Goal: Information Seeking & Learning: Understand process/instructions

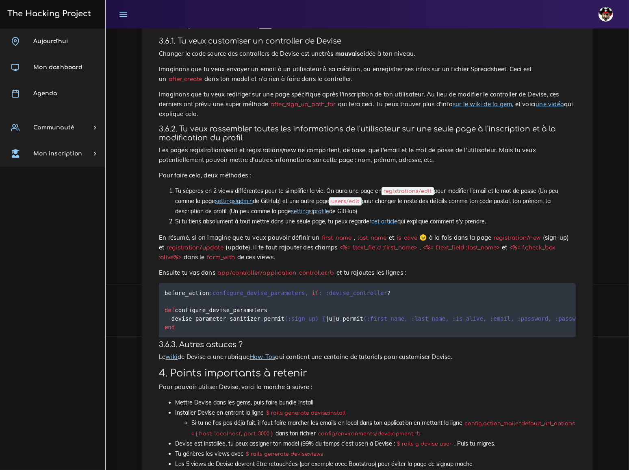
scroll to position [3478, 0]
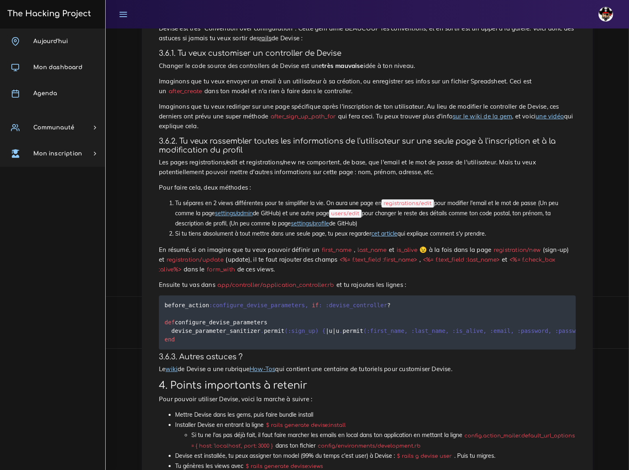
drag, startPoint x: 165, startPoint y: 158, endPoint x: 395, endPoint y: 156, distance: 230.2
copy code "config . action_mailer . default_url_options = { :host = > '[DOMAIN_NAME]' }"
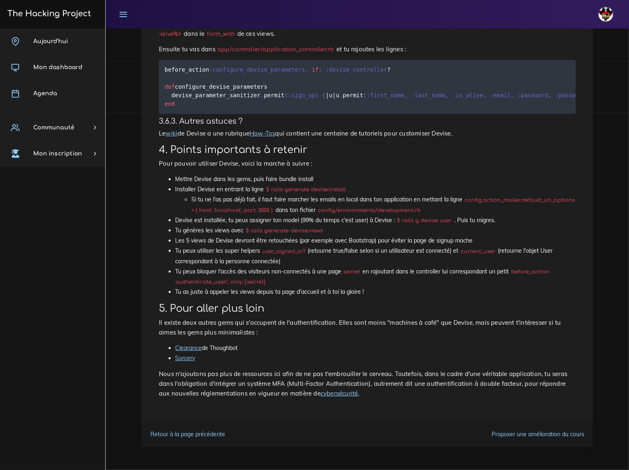
scroll to position [3848, 0]
drag, startPoint x: 272, startPoint y: 195, endPoint x: 346, endPoint y: 196, distance: 73.6
click at [346, 194] on code "$ rails generate devise:install" at bounding box center [306, 189] width 85 height 8
copy code "rails generate devise:install"
drag, startPoint x: 404, startPoint y: 226, endPoint x: 451, endPoint y: 227, distance: 47.2
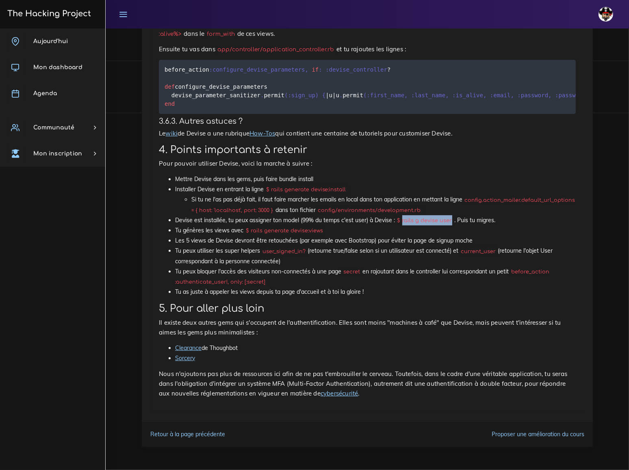
click at [451, 224] on code "$ rails g devise user" at bounding box center [424, 220] width 59 height 8
drag, startPoint x: 439, startPoint y: 227, endPoint x: 414, endPoint y: 226, distance: 24.8
click at [414, 224] on code "$ rails g devise user" at bounding box center [424, 220] width 59 height 8
drag, startPoint x: 399, startPoint y: 226, endPoint x: 493, endPoint y: 228, distance: 93.9
click at [493, 225] on li "Devise est installée, tu peux assigner ton model (99% du temps c'est user) à De…" at bounding box center [375, 220] width 401 height 10
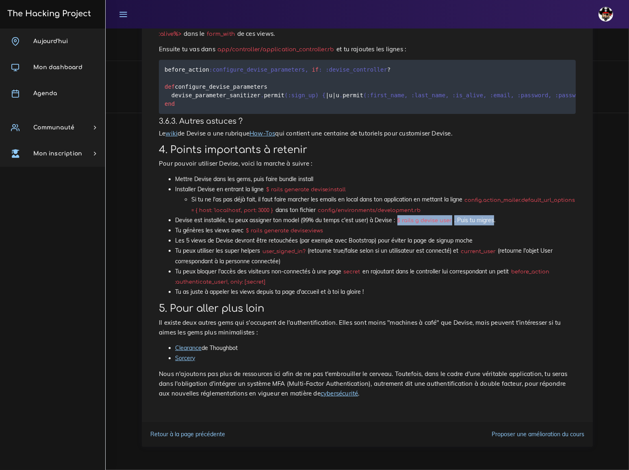
copy li "$ rails g devise user . Puis tu migres"
drag, startPoint x: 247, startPoint y: 237, endPoint x: 327, endPoint y: 240, distance: 80.2
click at [327, 235] on li "Tu génères les views avec $ rails generate devise:views" at bounding box center [375, 230] width 401 height 10
copy code "$ rails generate devise:views"
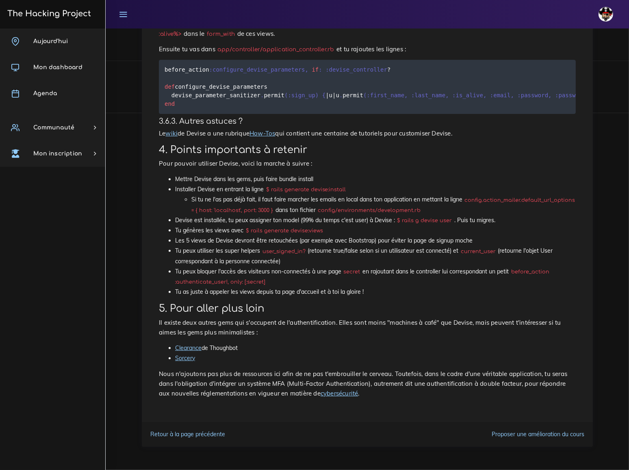
drag, startPoint x: 264, startPoint y: 257, endPoint x: 293, endPoint y: 266, distance: 29.7
click at [293, 266] on li "Tu peux utiliser les super helpers user_signed_in? (retourne true/false selon s…" at bounding box center [375, 256] width 401 height 20
copy li "user_signed_in? (retourne true/false selon si un utilisateur est connecté) et c…"
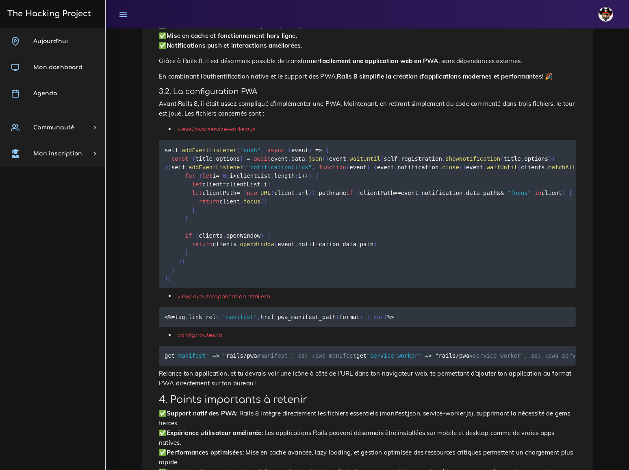
scroll to position [540, 0]
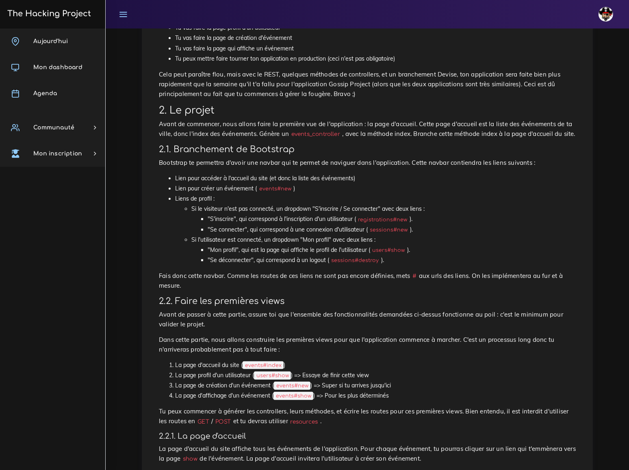
scroll to position [259, 0]
